Goal: Information Seeking & Learning: Learn about a topic

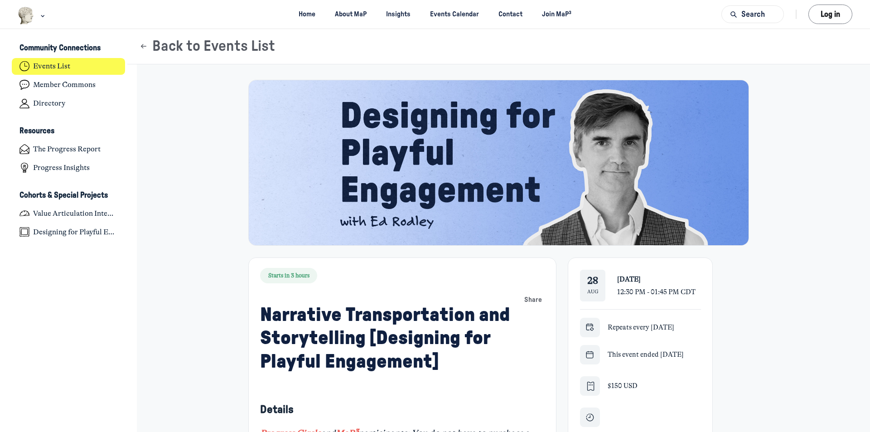
scroll to position [2960, 1781]
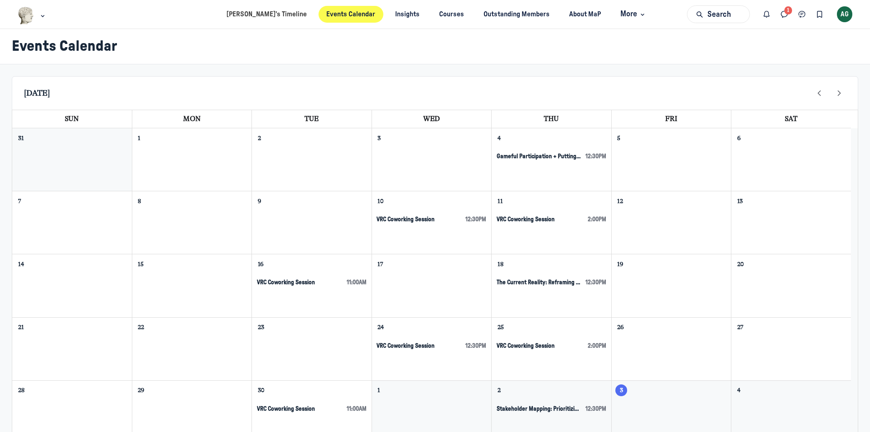
scroll to position [110, 0]
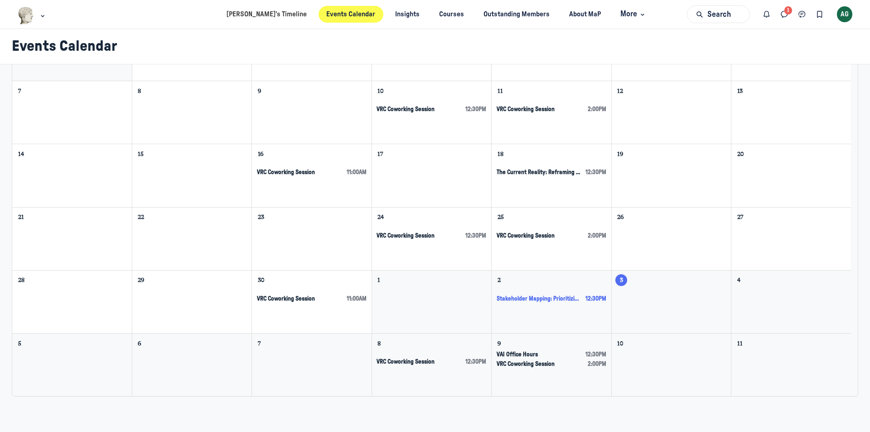
click at [545, 268] on span "Stakeholder Mapping: Prioritizing Diverse Motivations [VAI Session 2]" at bounding box center [539, 299] width 85 height 8
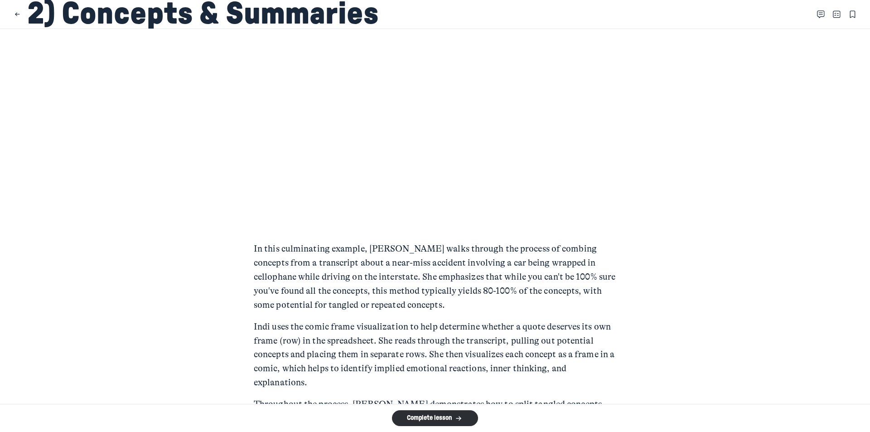
scroll to position [91, 0]
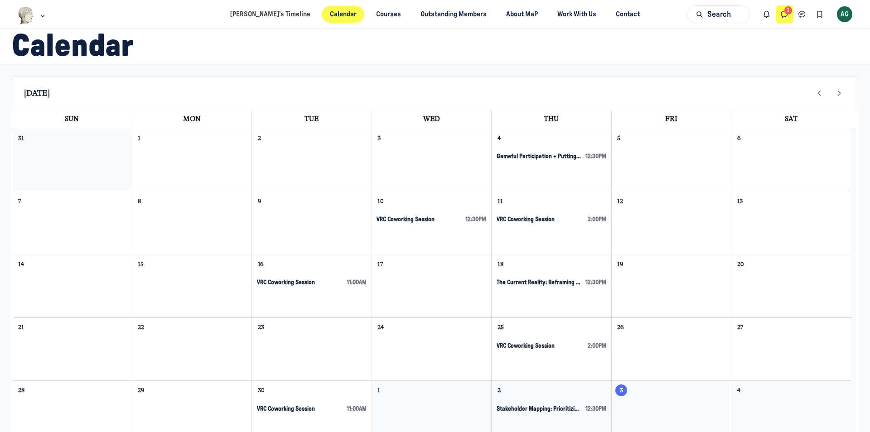
click at [784, 16] on icon "Direct messages" at bounding box center [784, 15] width 9 height 10
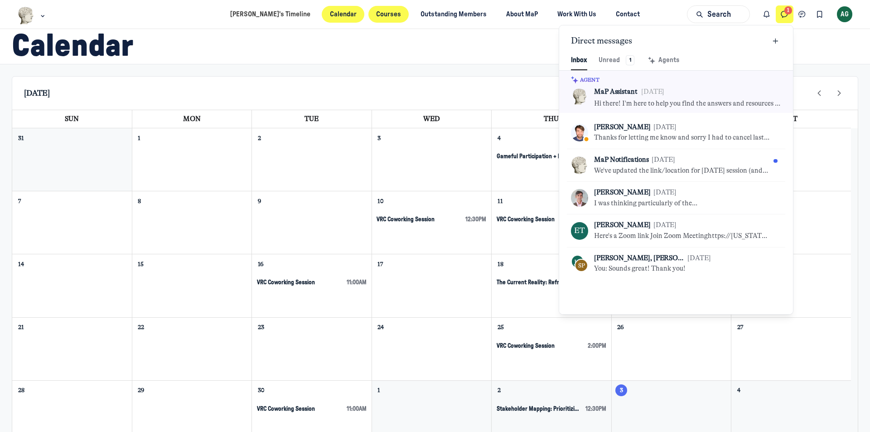
click at [375, 15] on link "Courses" at bounding box center [388, 14] width 41 height 17
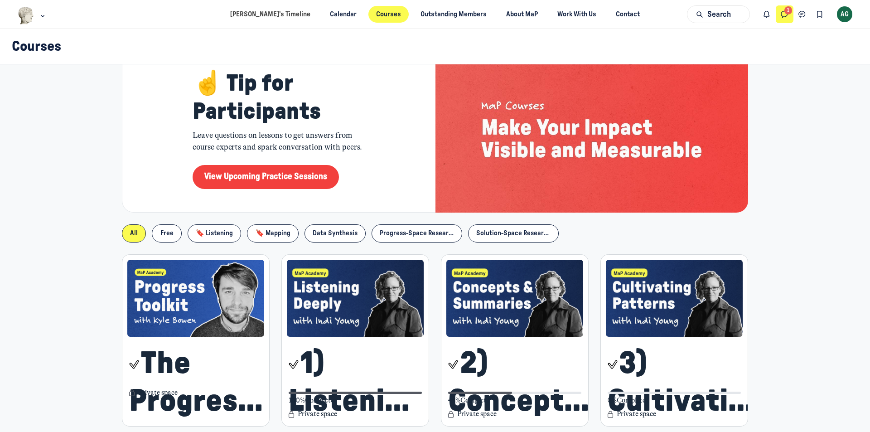
scroll to position [136, 0]
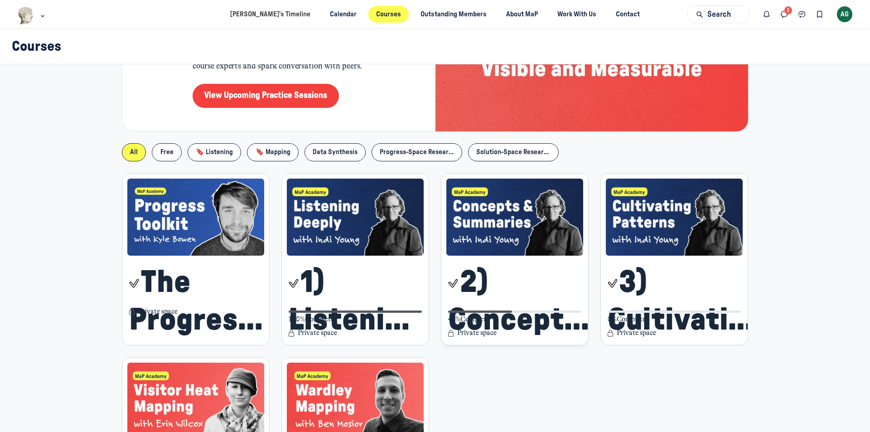
click at [502, 247] on img "Main Content" at bounding box center [514, 217] width 137 height 77
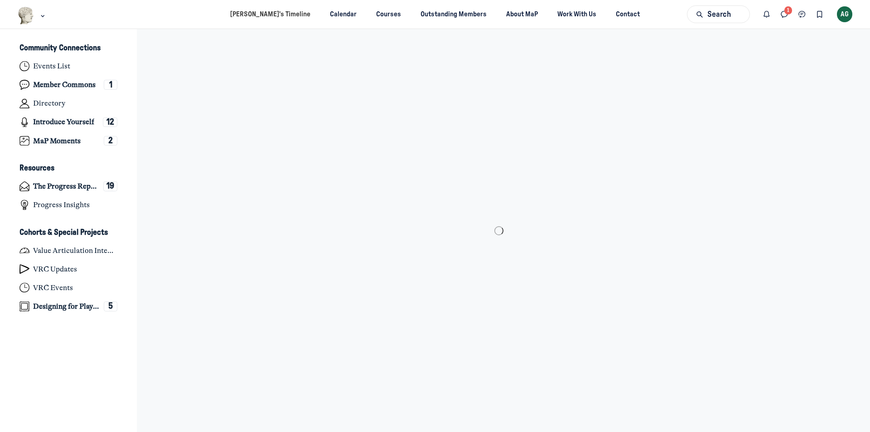
scroll to position [2960, 1781]
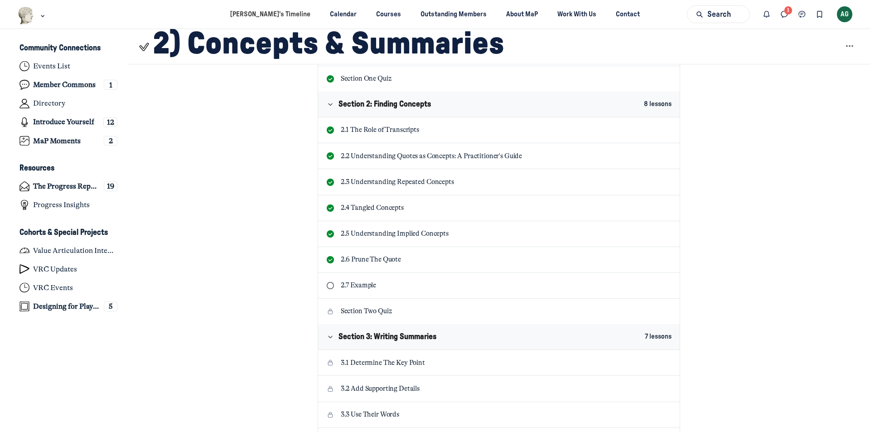
scroll to position [408, 0]
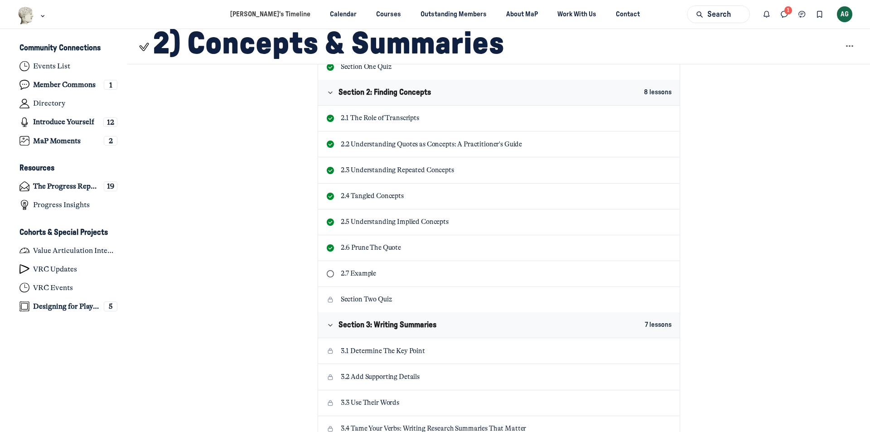
click at [350, 273] on p "2.7 Example" at bounding box center [506, 274] width 331 height 10
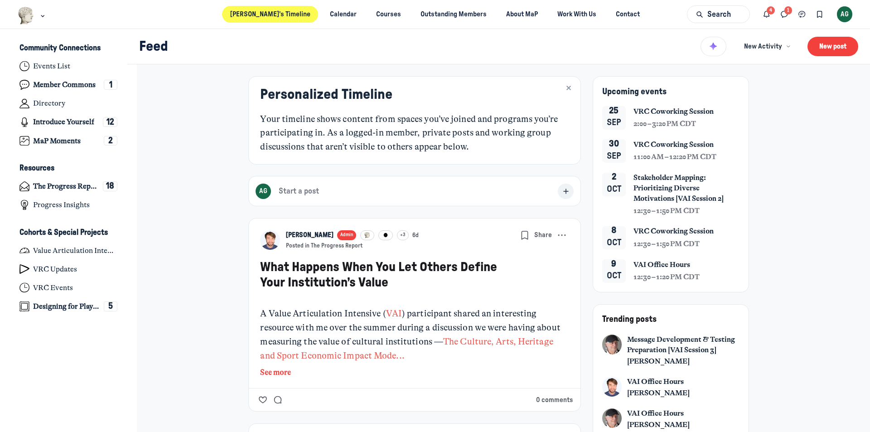
scroll to position [2960, 1781]
click at [675, 339] on link "Message Development & Testing Preparation [VAI Session 3]" at bounding box center [683, 344] width 112 height 21
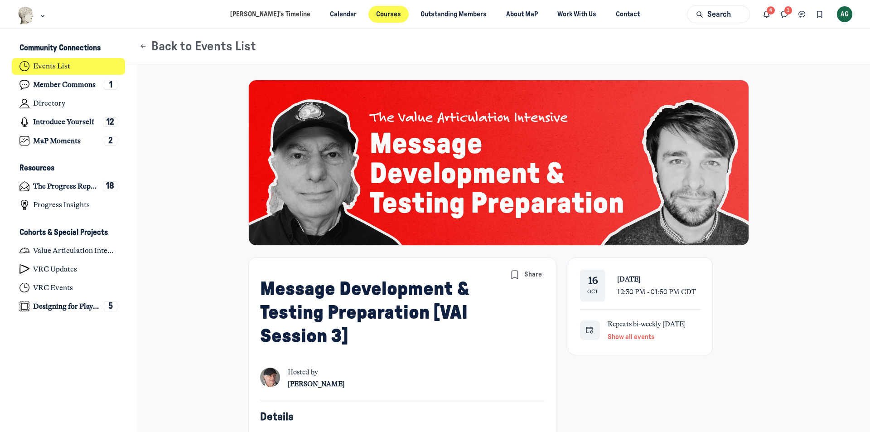
click at [372, 15] on link "Courses" at bounding box center [388, 14] width 41 height 17
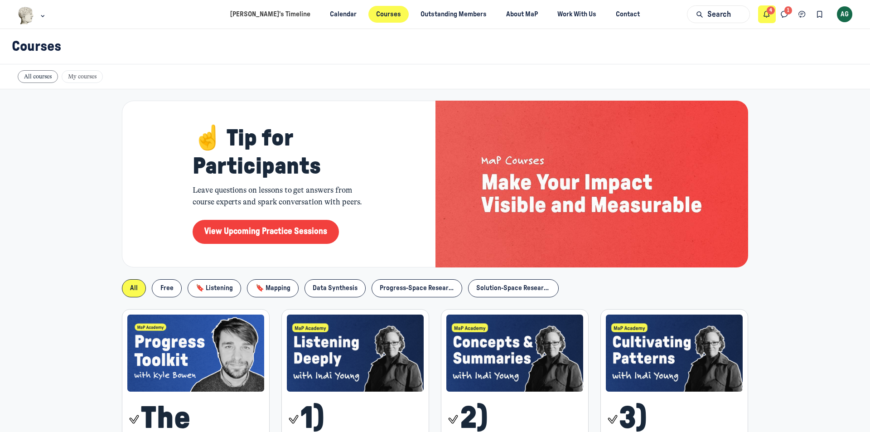
click at [769, 17] on icon "Notifications" at bounding box center [766, 15] width 9 height 10
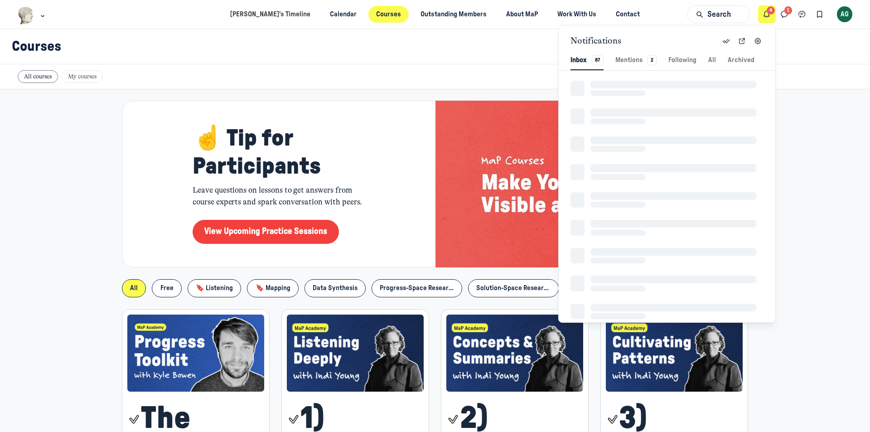
scroll to position [1234, 1986]
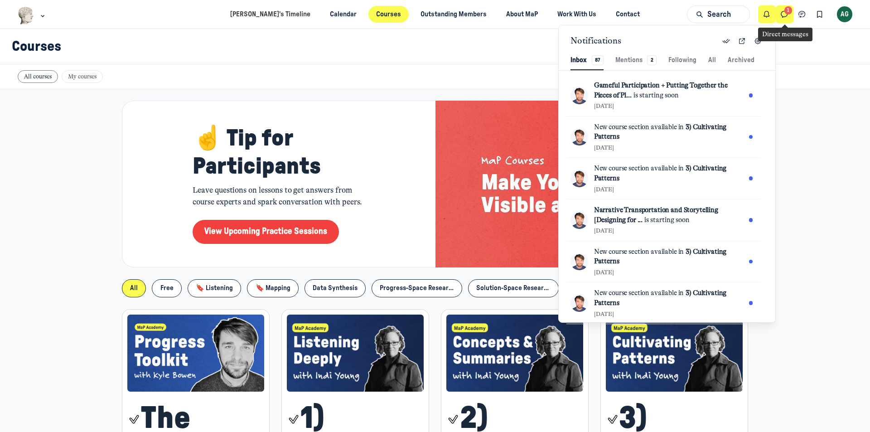
click at [783, 14] on icon "Direct messages" at bounding box center [784, 15] width 9 height 10
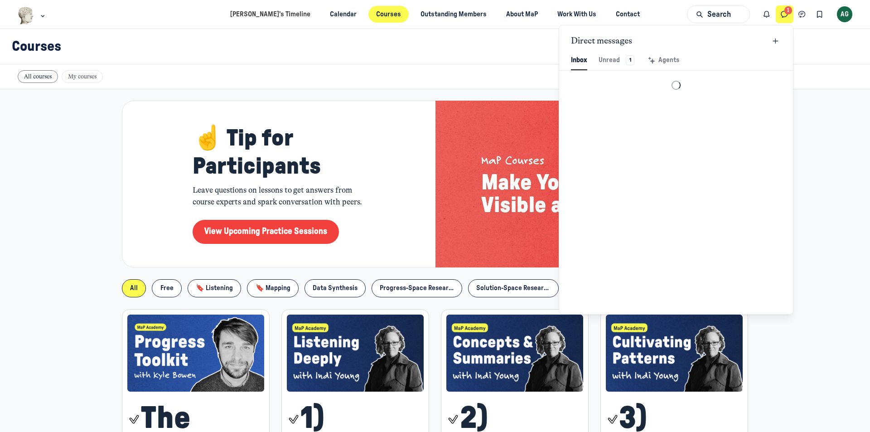
scroll to position [1234, 2112]
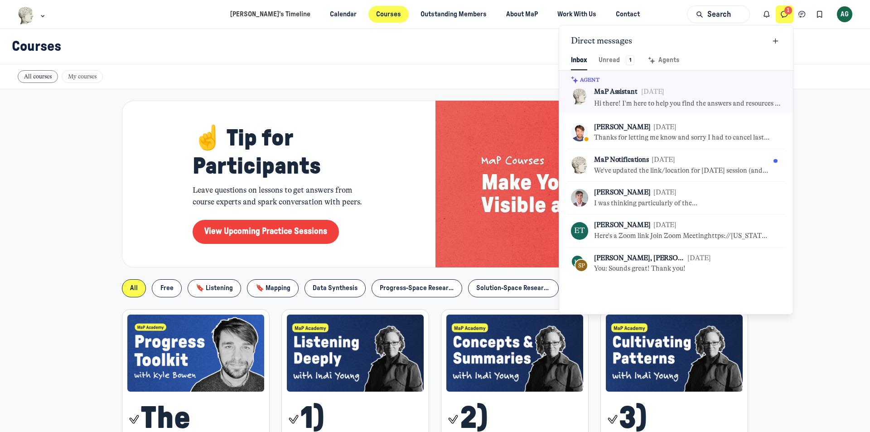
click at [485, 62] on div "Courses" at bounding box center [435, 46] width 870 height 35
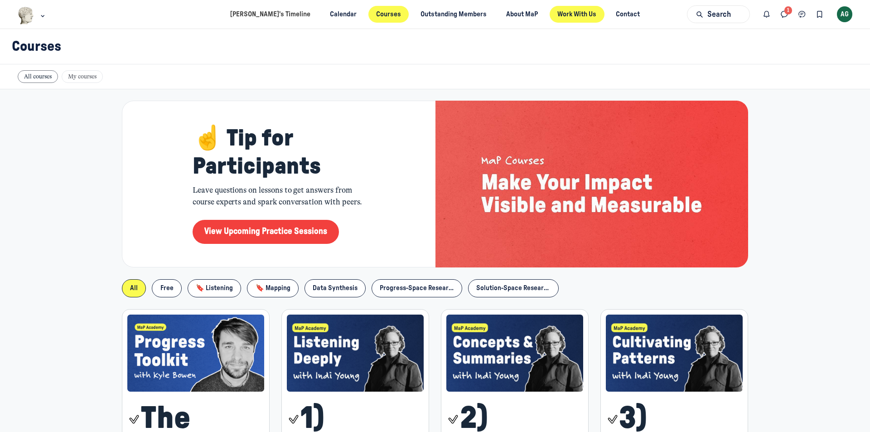
click at [568, 14] on link "Work With Us" at bounding box center [577, 14] width 55 height 17
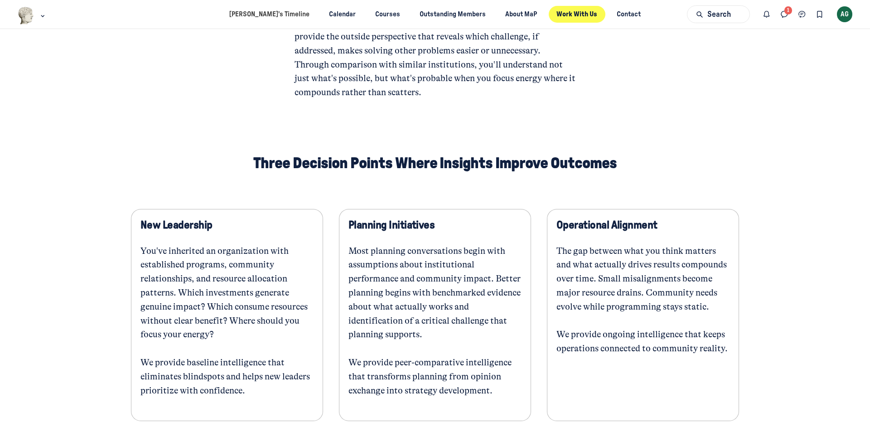
scroll to position [227, 0]
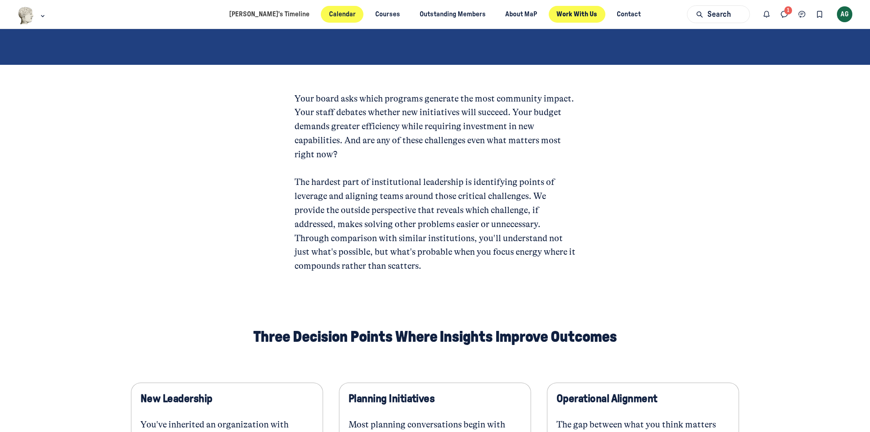
click at [334, 14] on link "Calendar" at bounding box center [342, 14] width 43 height 17
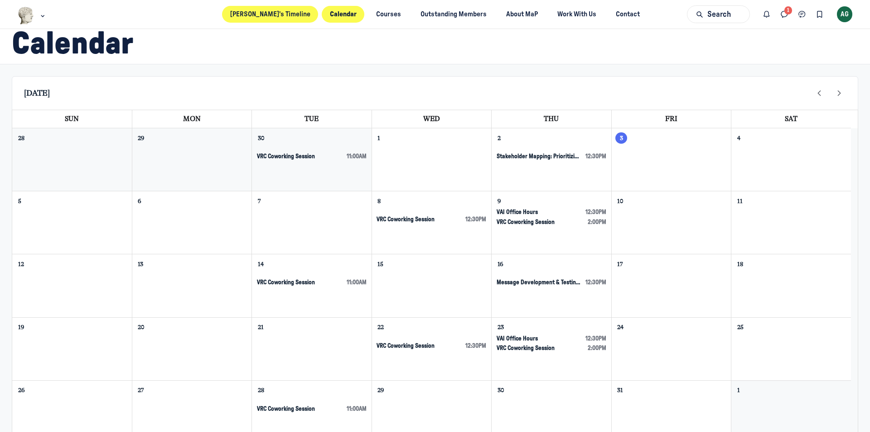
click at [278, 16] on link "[PERSON_NAME]’s Timeline" at bounding box center [270, 14] width 96 height 17
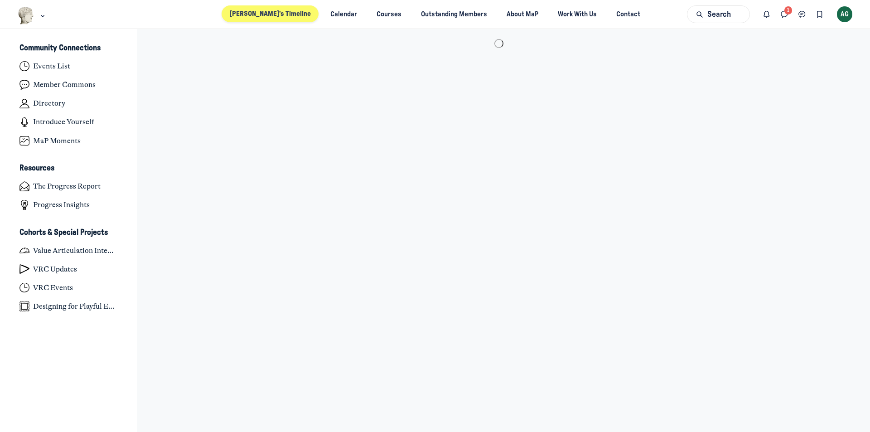
scroll to position [2960, 1781]
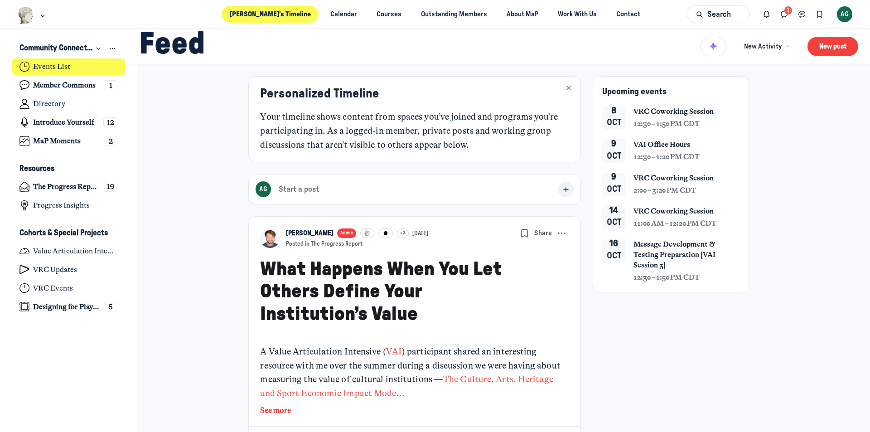
type media-captions-menu "cc:en:Default"
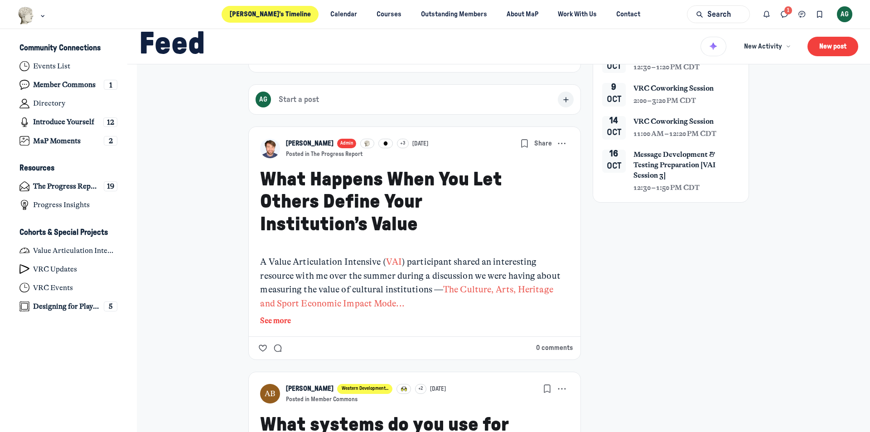
scroll to position [91, 0]
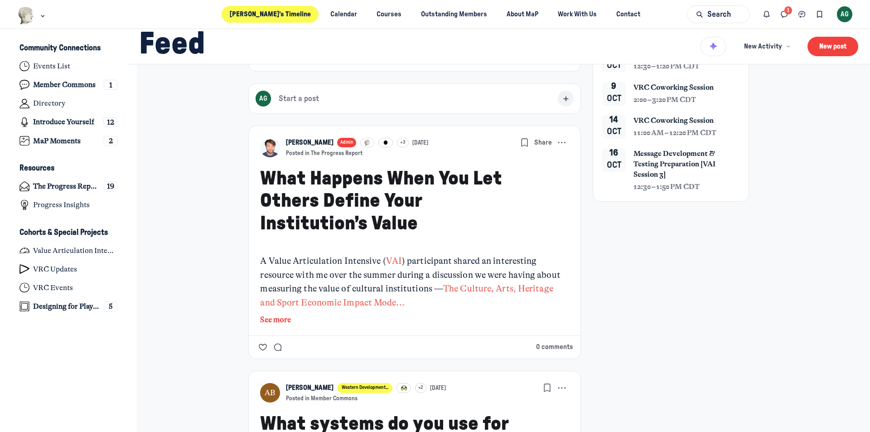
click at [274, 317] on button "See more" at bounding box center [414, 320] width 309 height 12
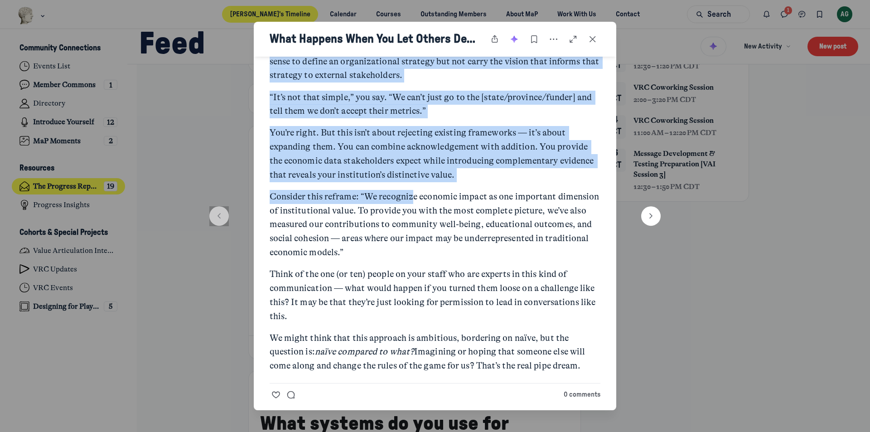
scroll to position [693, 0]
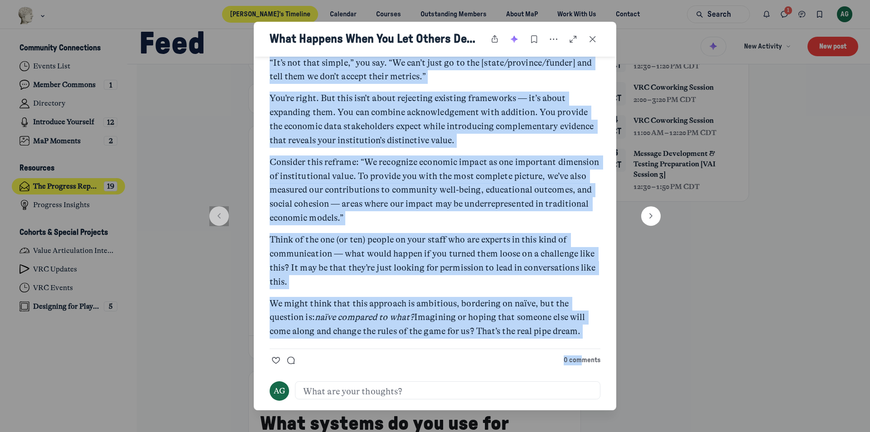
drag, startPoint x: 271, startPoint y: 111, endPoint x: 559, endPoint y: 319, distance: 355.5
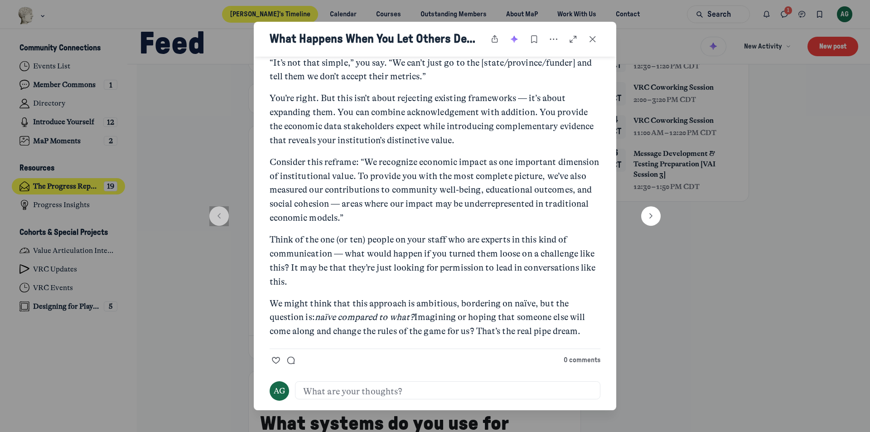
click at [75, 206] on div at bounding box center [435, 216] width 870 height 432
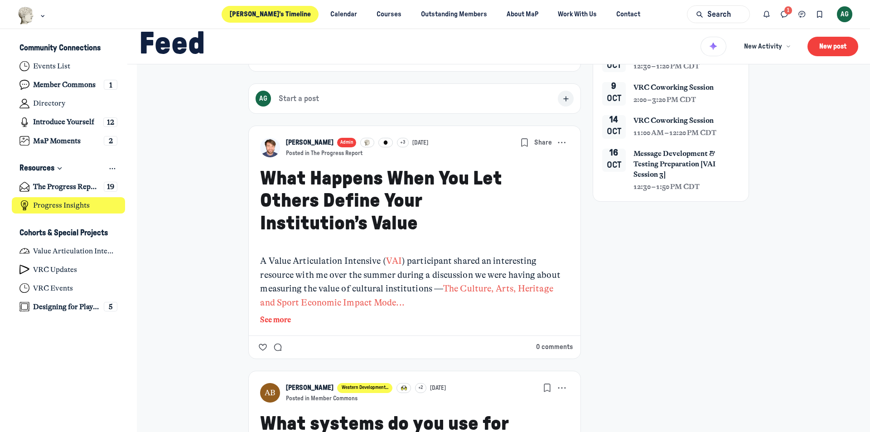
click at [76, 206] on h4 "Progress Insights" at bounding box center [61, 205] width 57 height 9
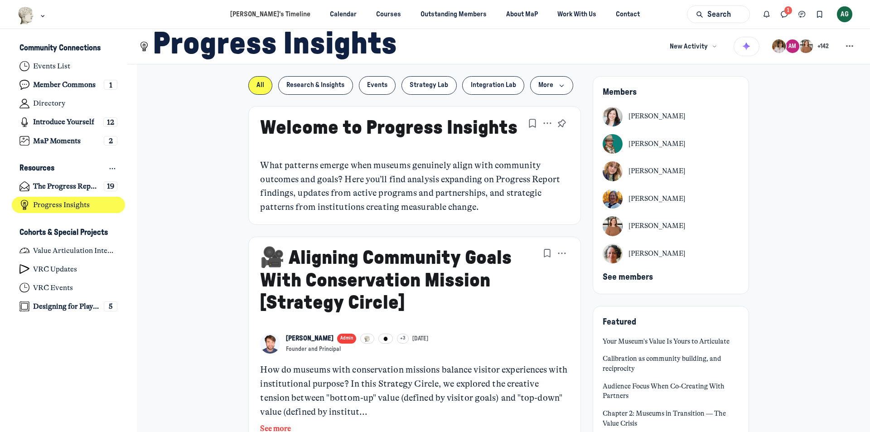
type media-captions-menu "cc:en:Default"
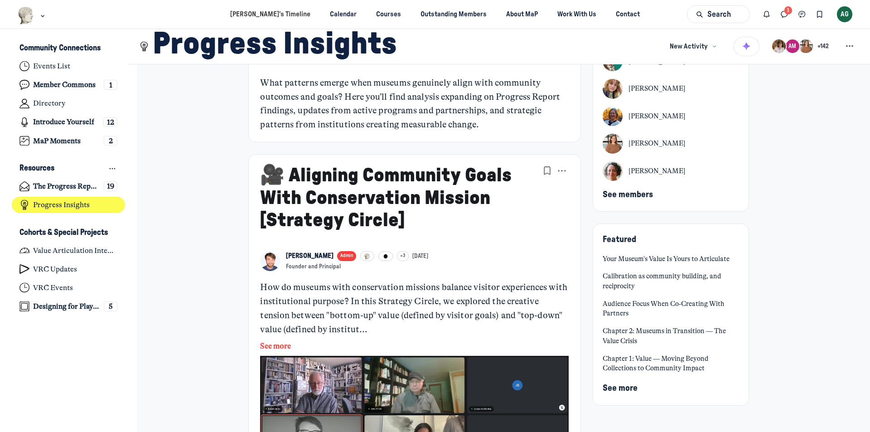
scroll to position [91, 0]
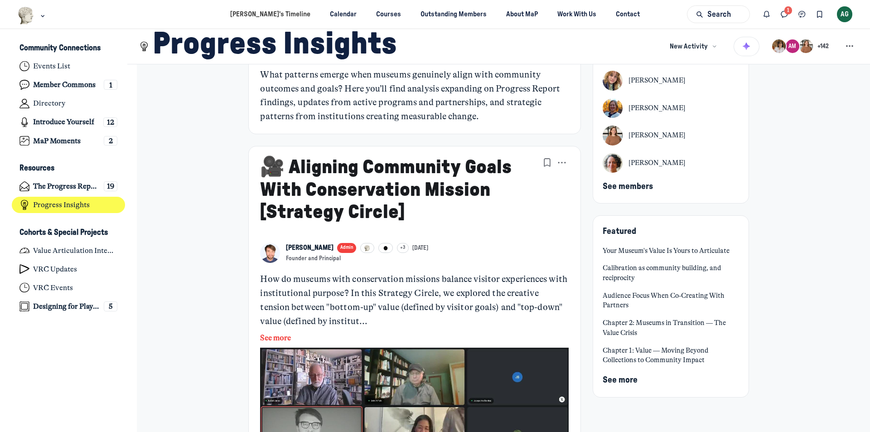
click at [282, 336] on button "See more" at bounding box center [414, 338] width 309 height 12
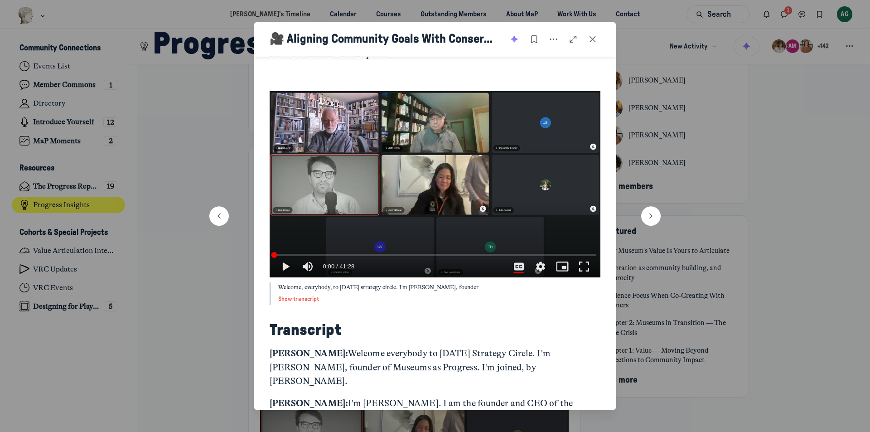
scroll to position [544, 0]
click at [594, 39] on icon "Close post" at bounding box center [592, 39] width 9 height 10
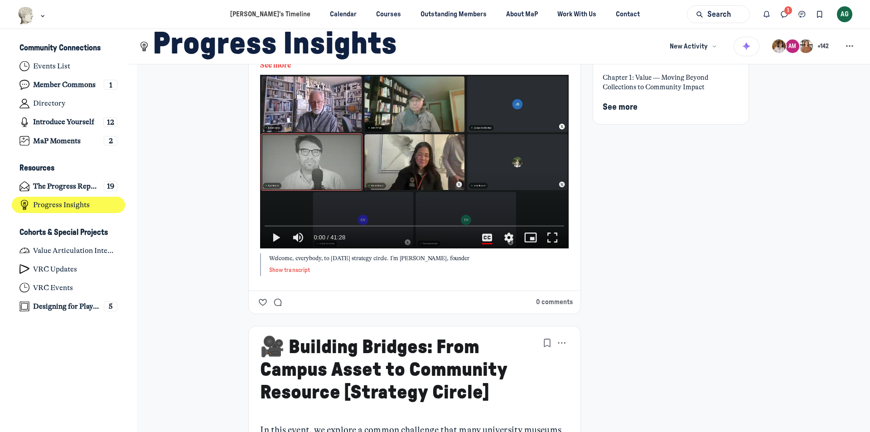
scroll to position [363, 0]
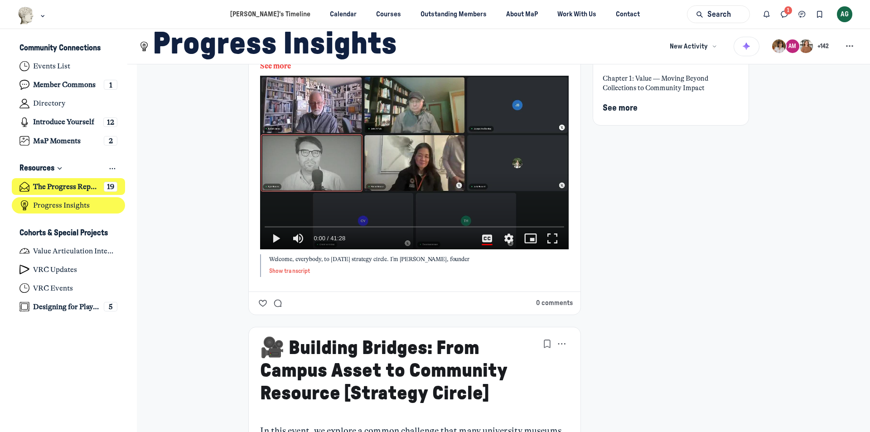
click at [63, 187] on h4 "The Progress Report" at bounding box center [66, 186] width 67 height 9
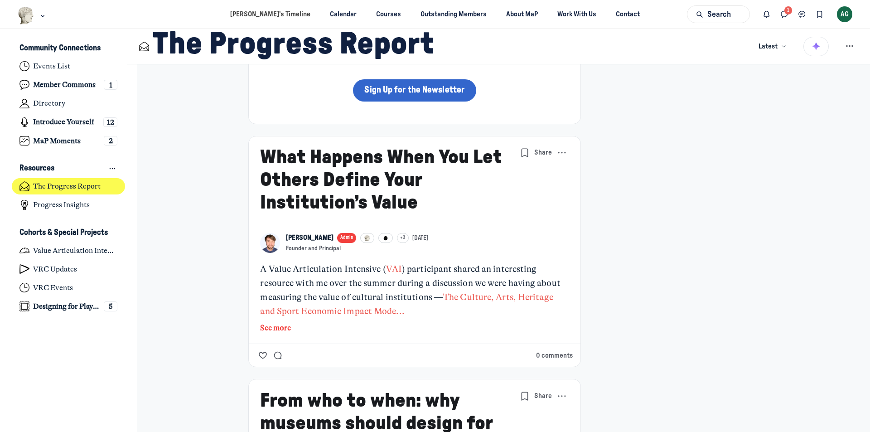
scroll to position [227, 0]
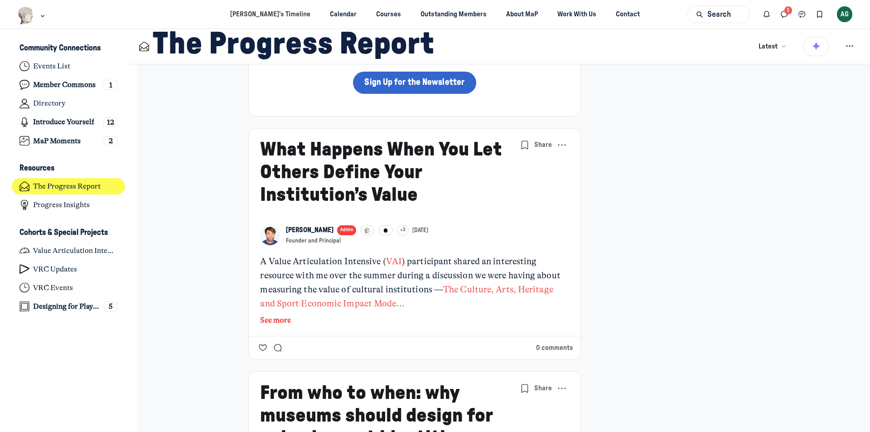
click at [274, 322] on button "See more" at bounding box center [414, 320] width 309 height 12
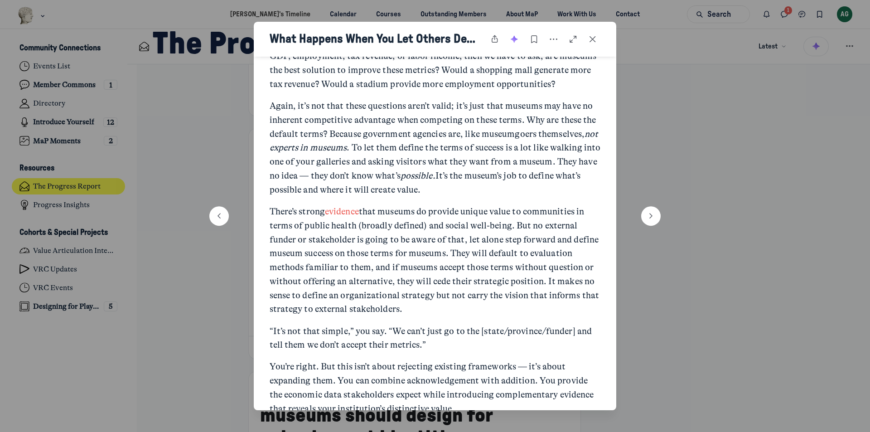
scroll to position [376, 0]
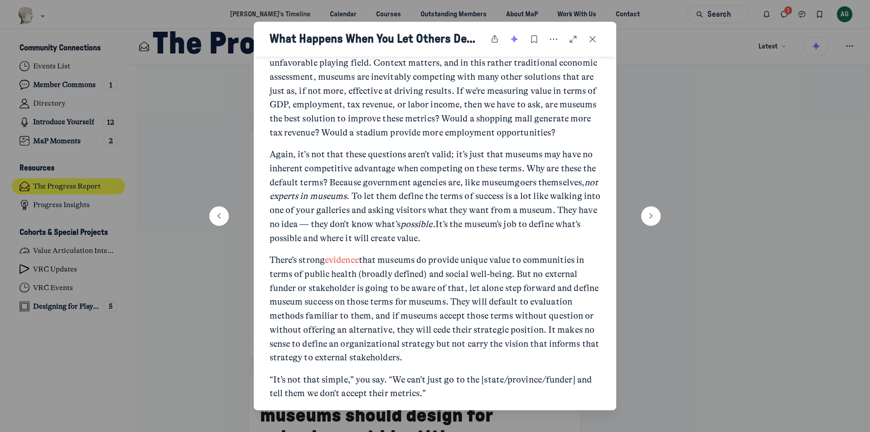
click at [343, 258] on link "evidence" at bounding box center [342, 260] width 34 height 10
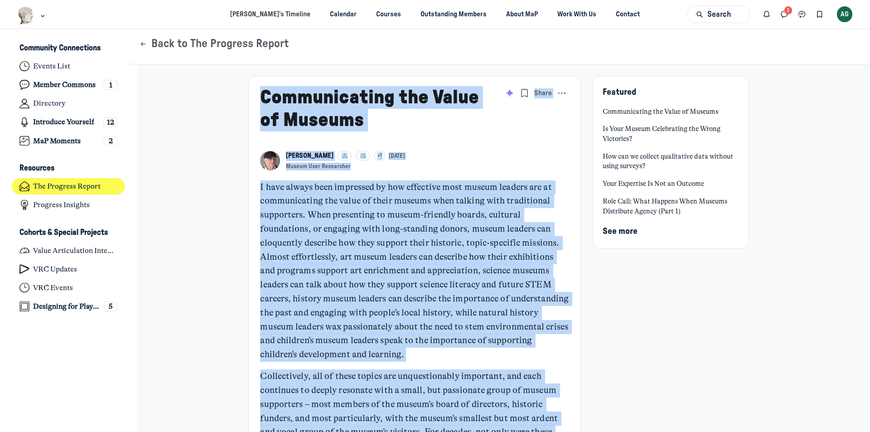
drag, startPoint x: 360, startPoint y: 198, endPoint x: 255, endPoint y: 99, distance: 144.0
